Goal: Task Accomplishment & Management: Manage account settings

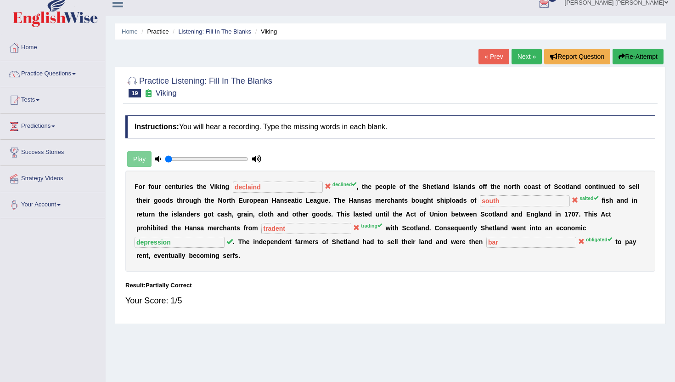
click at [520, 58] on link "Next »" at bounding box center [527, 57] width 30 height 16
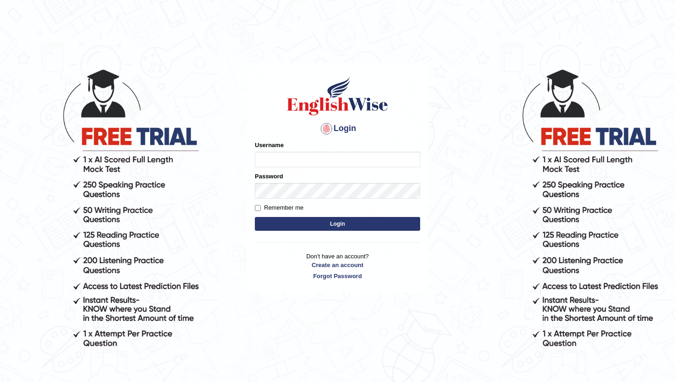
click at [430, 199] on body "Login Please fix the following errors: Username Password Remember me Login Don'…" at bounding box center [337, 225] width 675 height 382
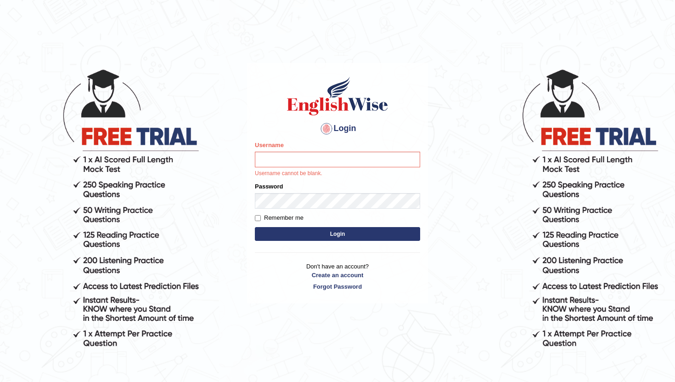
click at [343, 150] on div "Username Username cannot be blank." at bounding box center [337, 159] width 165 height 37
click at [297, 155] on input "Username" at bounding box center [337, 160] width 165 height 16
click at [282, 158] on input "Username" at bounding box center [337, 160] width 165 height 16
click at [281, 163] on input "Username" at bounding box center [337, 160] width 165 height 16
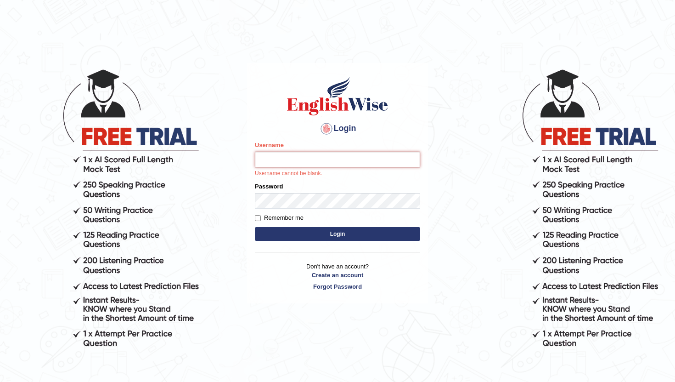
click at [293, 154] on input "Username" at bounding box center [337, 160] width 165 height 16
click at [306, 158] on input "Username" at bounding box center [337, 160] width 165 height 16
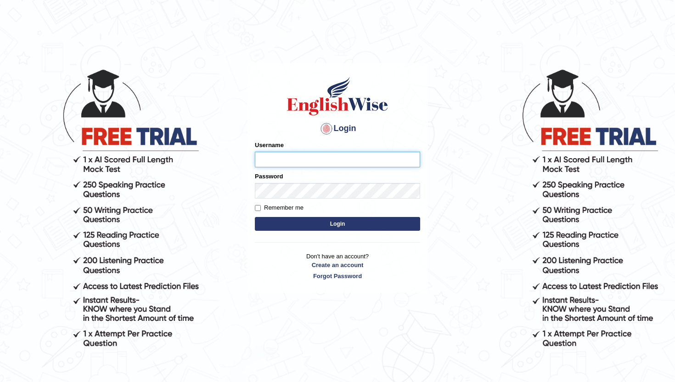
click at [281, 159] on input "Username" at bounding box center [337, 160] width 165 height 16
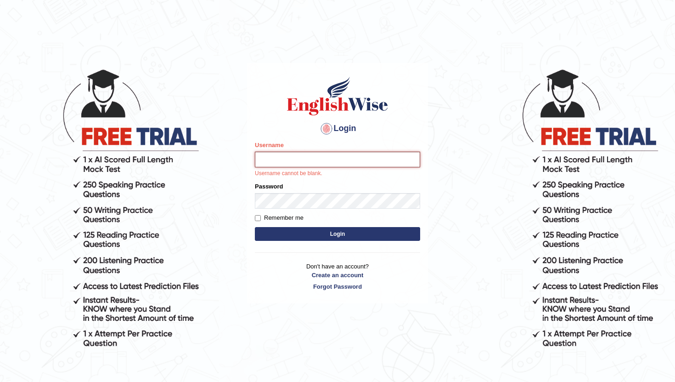
click at [303, 159] on input "Username" at bounding box center [337, 160] width 165 height 16
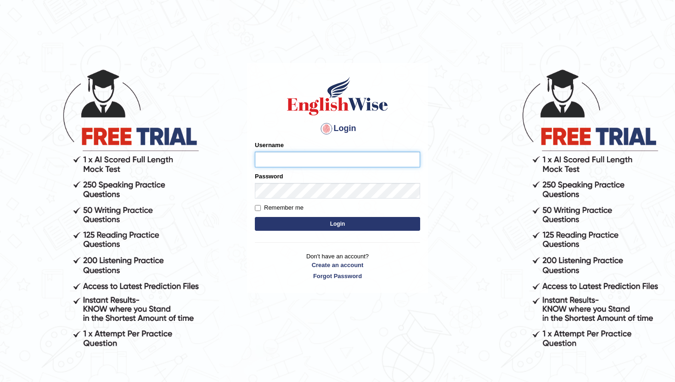
click at [277, 159] on input "Username" at bounding box center [337, 160] width 165 height 16
